Goal: Check status: Check status

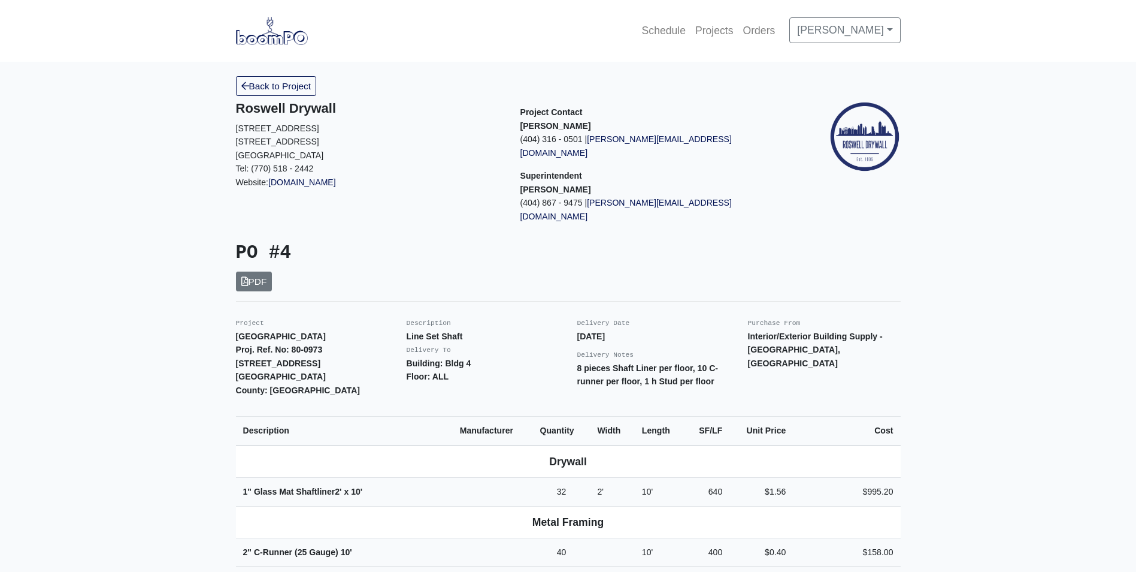
click at [276, 45] on link at bounding box center [272, 30] width 72 height 33
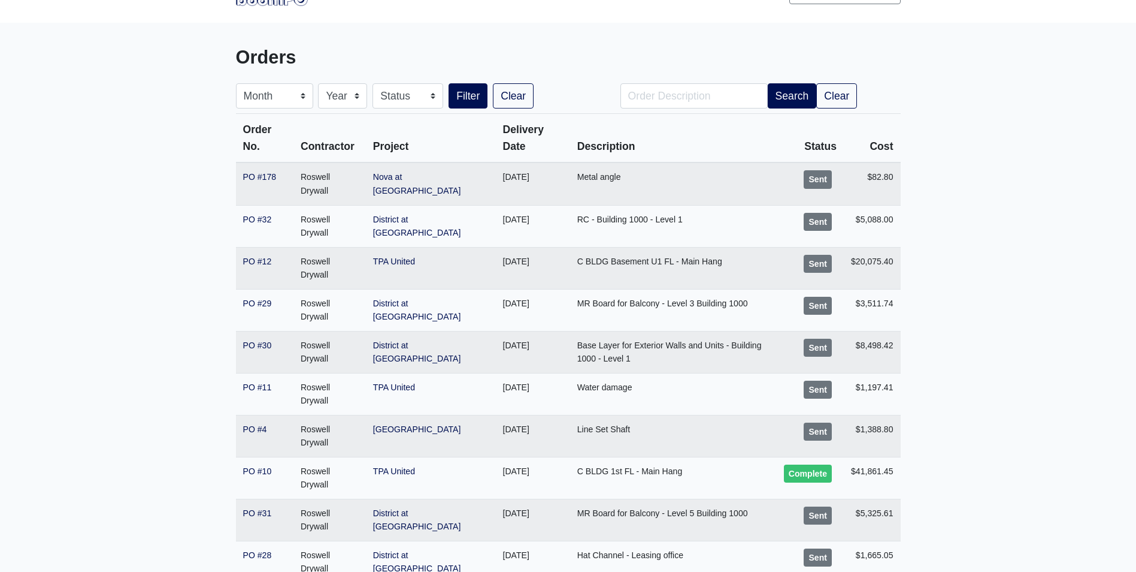
scroll to position [60, 0]
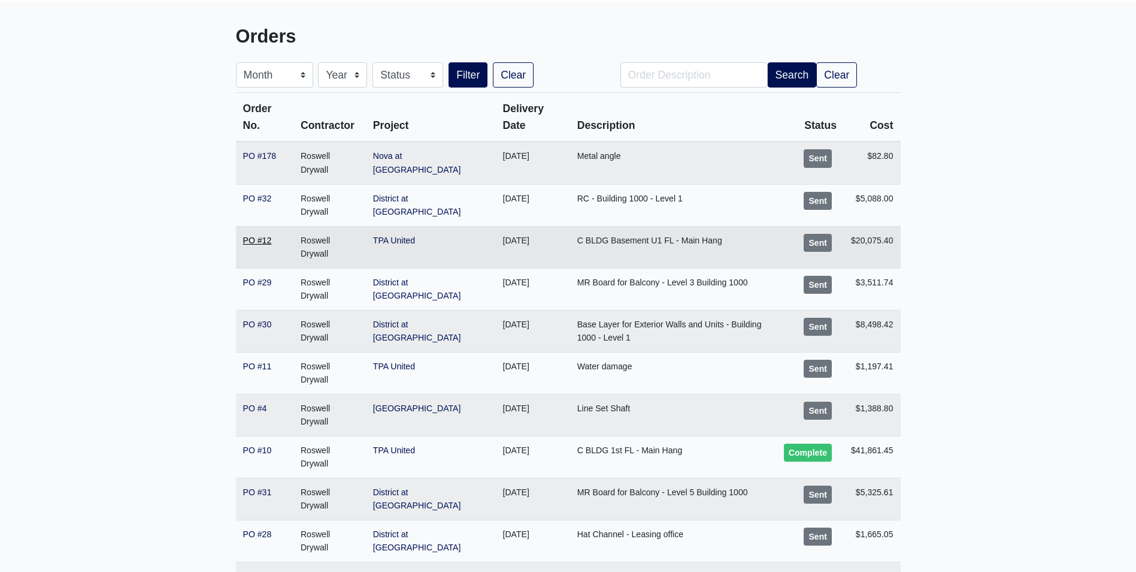
click at [256, 236] on link "PO #12" at bounding box center [257, 240] width 29 height 10
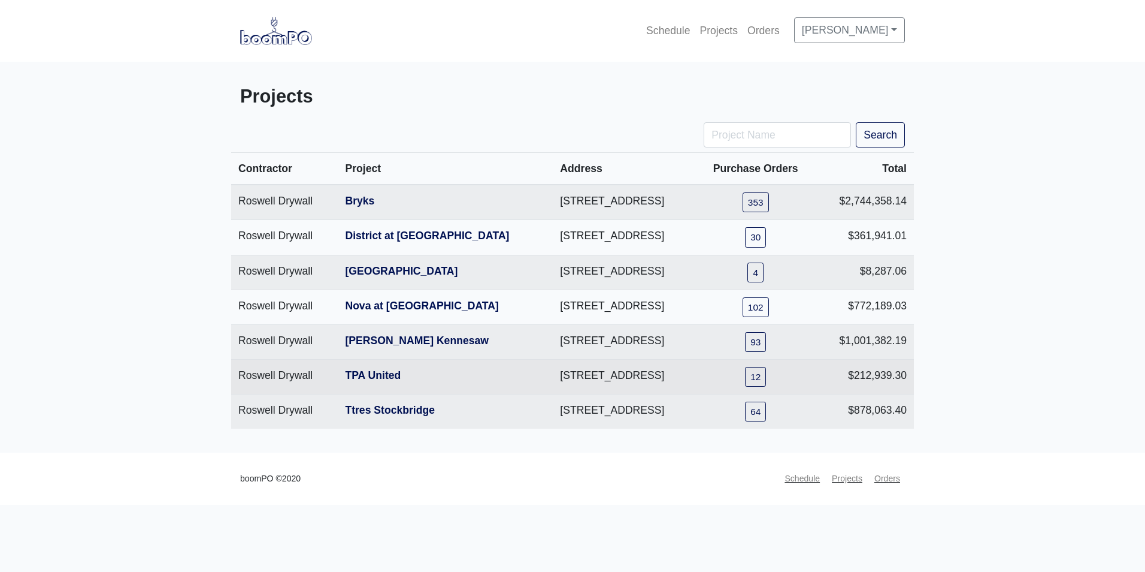
click at [301, 374] on td "Roswell Drywall" at bounding box center [284, 376] width 107 height 35
click at [346, 370] on link "TPA United" at bounding box center [373, 375] width 56 height 12
click at [353, 373] on link "TPA United" at bounding box center [373, 375] width 56 height 12
click at [766, 374] on link "12" at bounding box center [755, 377] width 21 height 20
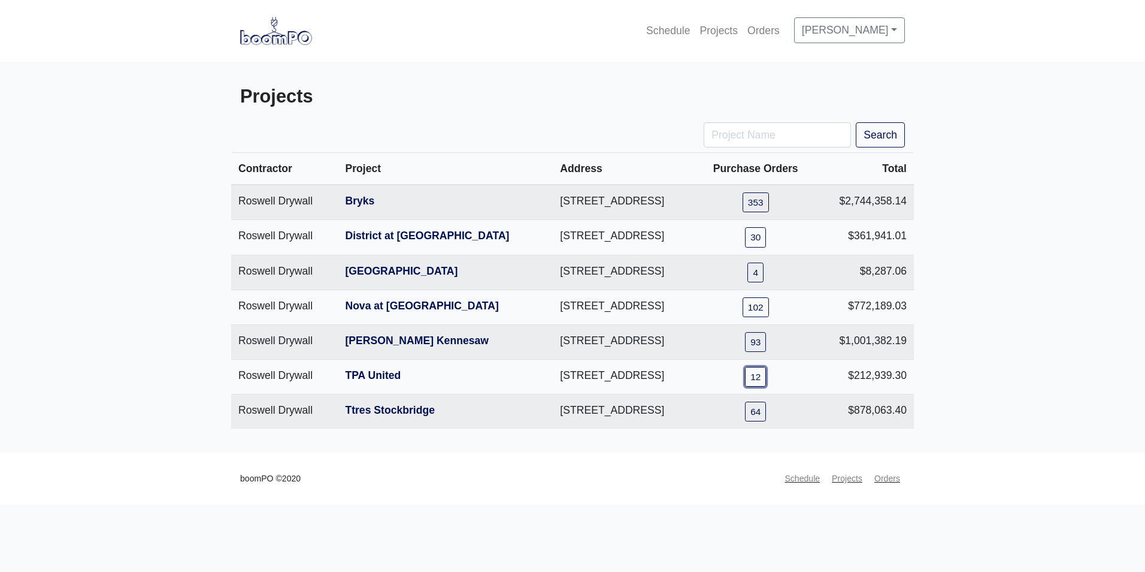
click at [766, 374] on link "12" at bounding box center [755, 377] width 21 height 20
click at [882, 478] on link "Orders" at bounding box center [887, 478] width 35 height 23
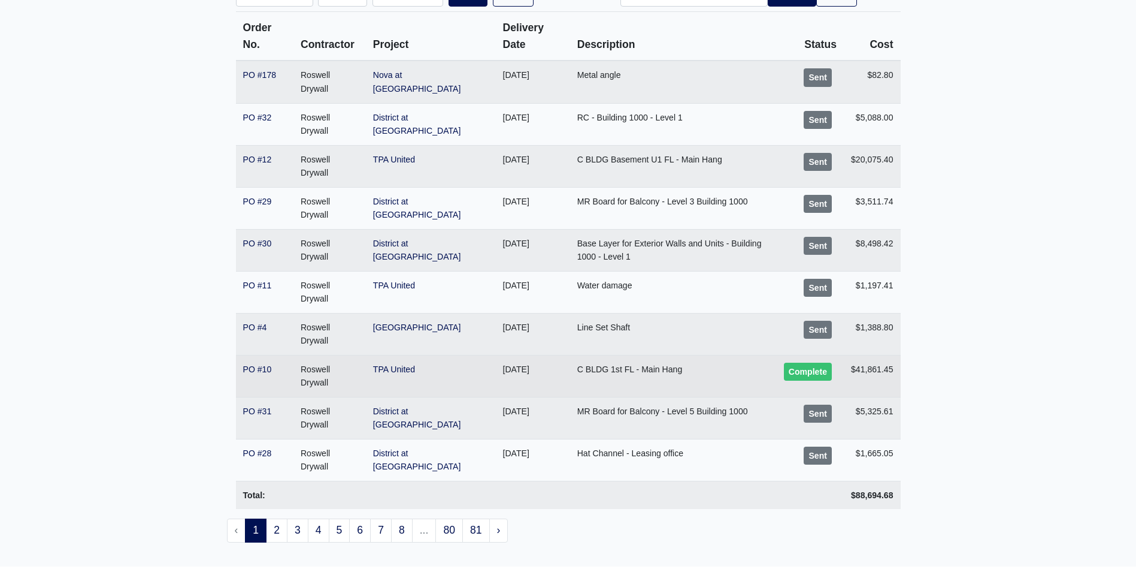
scroll to position [120, 0]
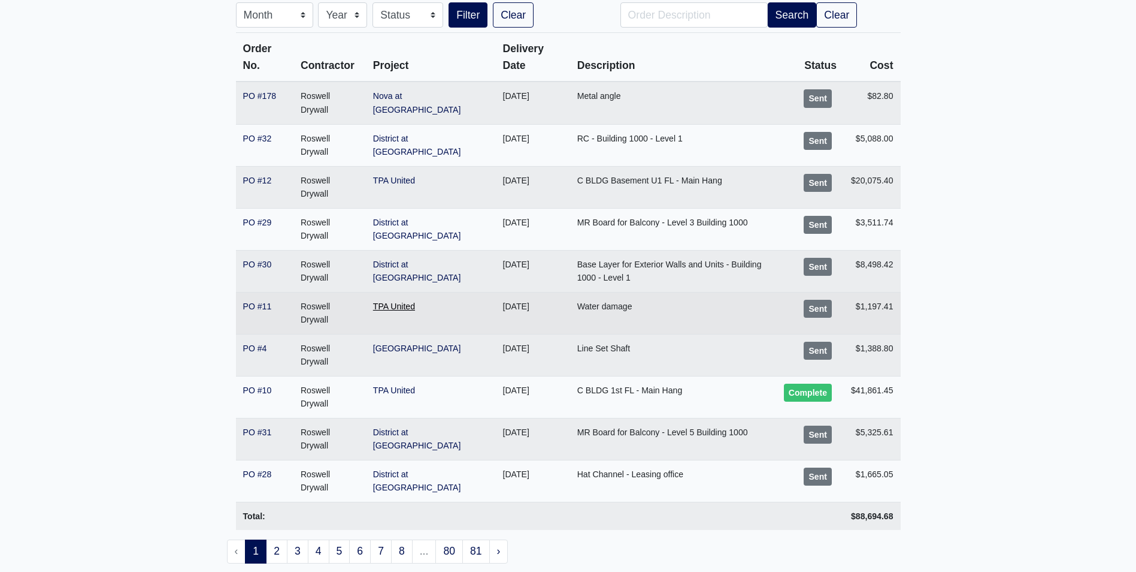
click at [392, 307] on link "TPA United" at bounding box center [394, 306] width 42 height 10
click at [810, 309] on div "Sent" at bounding box center [818, 309] width 28 height 18
click at [814, 309] on div "Sent" at bounding box center [818, 309] width 28 height 18
click at [496, 307] on td "[DATE]" at bounding box center [533, 313] width 74 height 42
